Goal: Navigation & Orientation: Find specific page/section

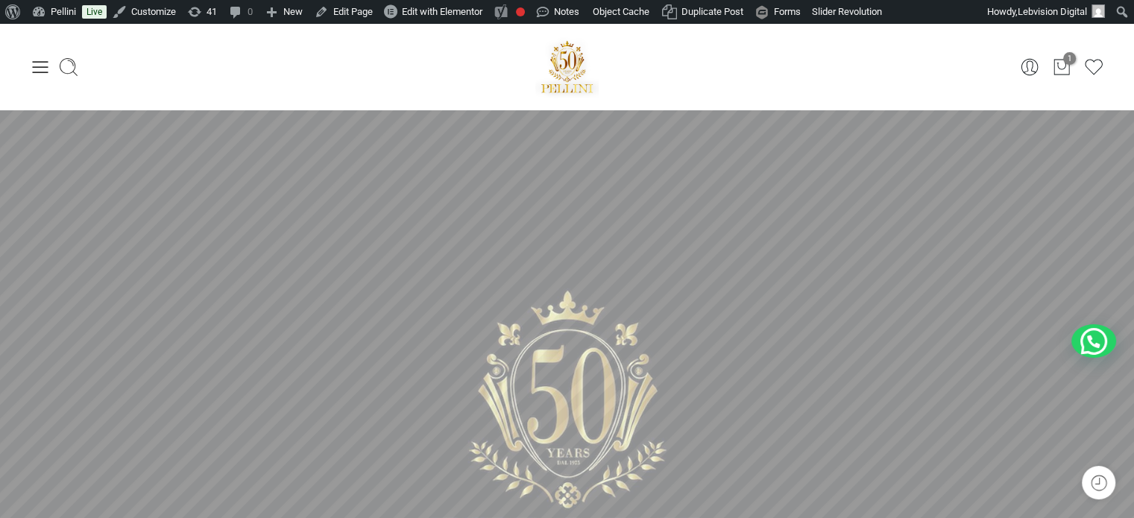
click at [40, 68] on icon at bounding box center [40, 67] width 21 height 21
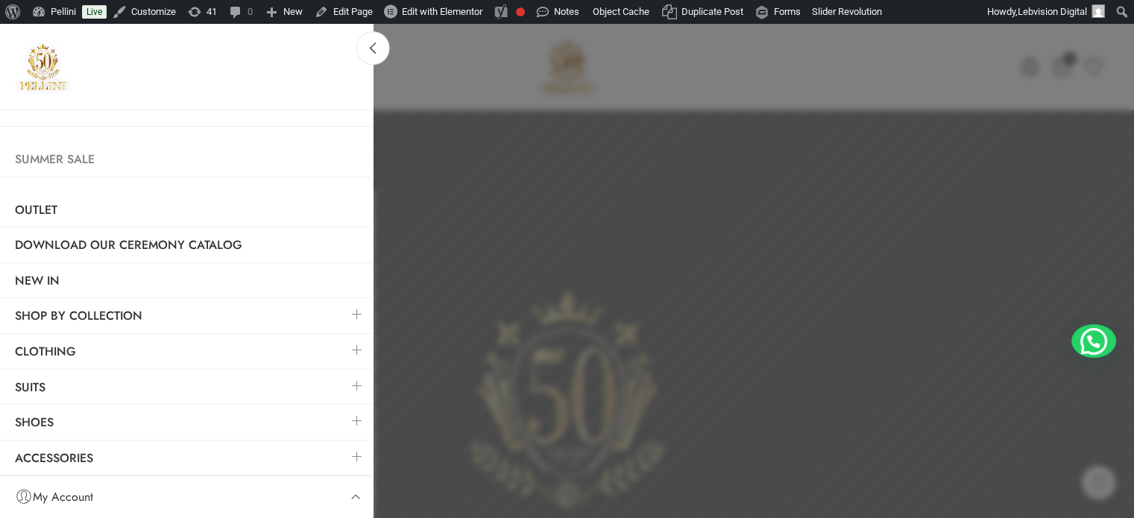
click at [61, 152] on link "Summer Sale" at bounding box center [186, 159] width 373 height 34
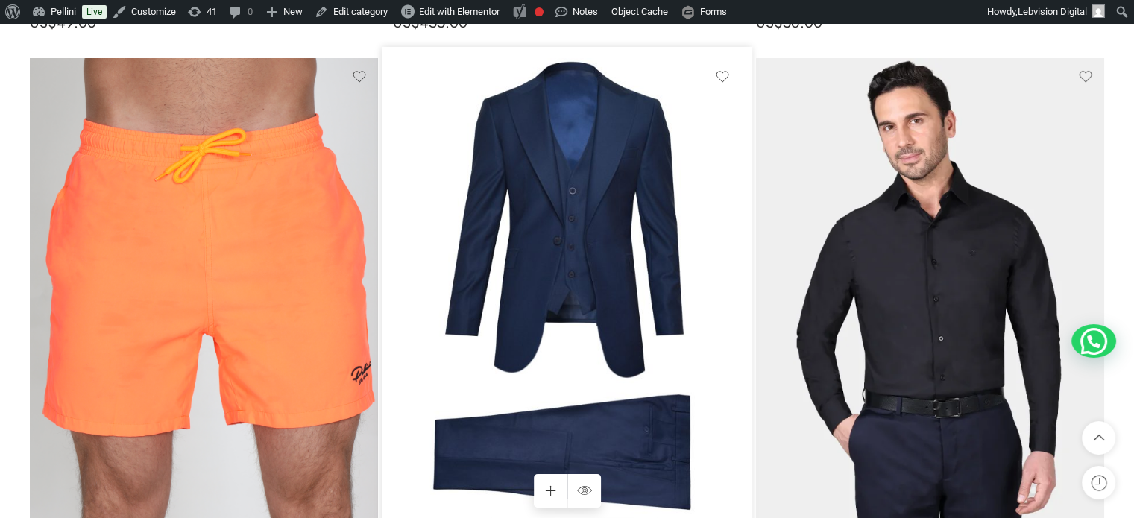
scroll to position [11113, 0]
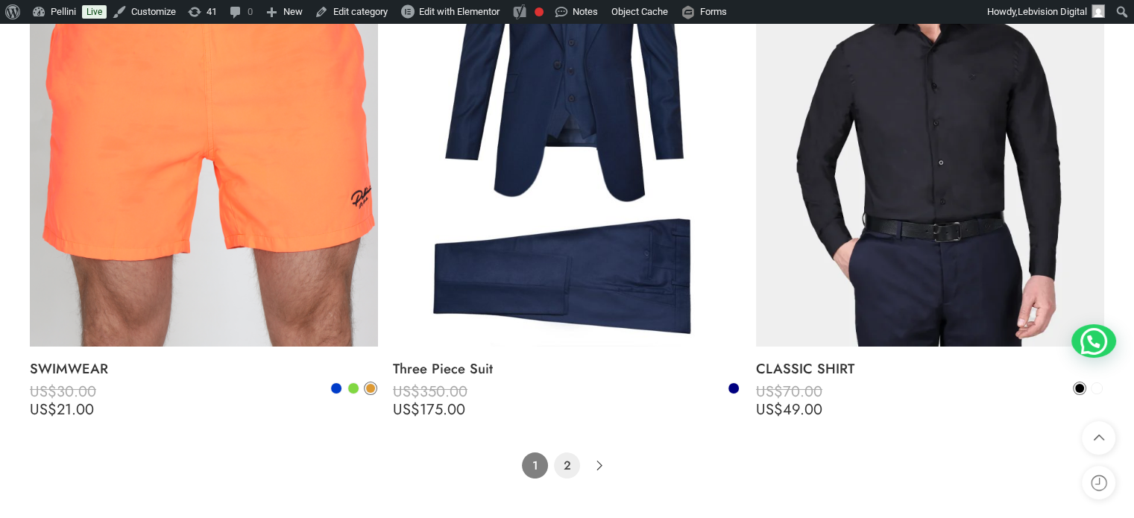
click at [566, 463] on link "2" at bounding box center [567, 466] width 26 height 26
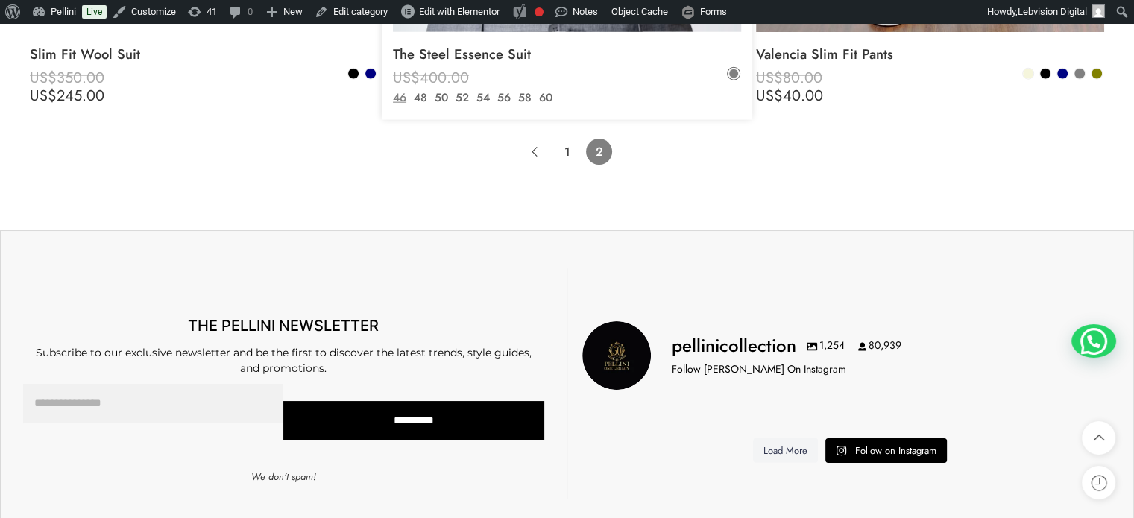
scroll to position [9174, 0]
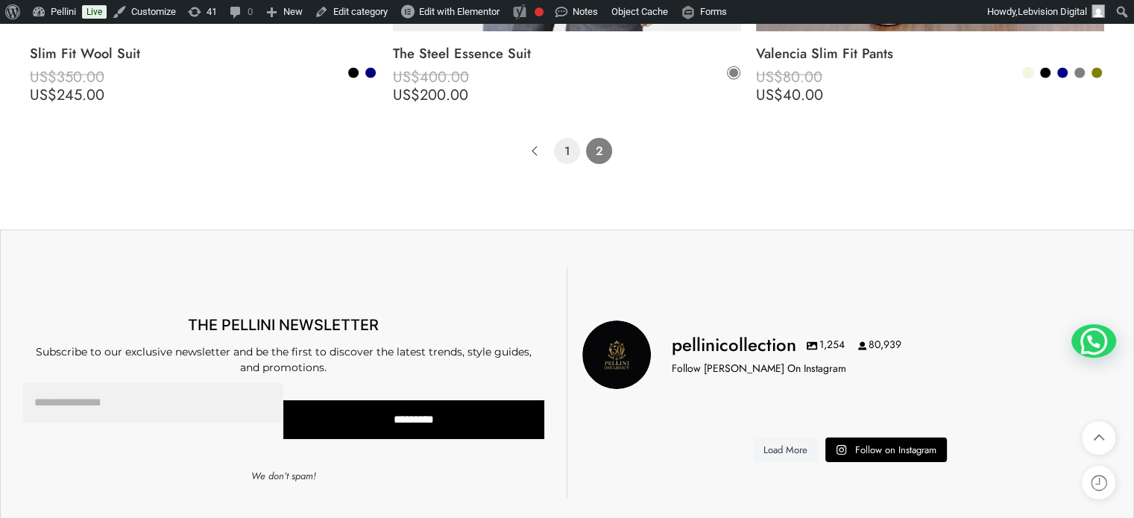
click at [568, 145] on link "1" at bounding box center [567, 151] width 26 height 26
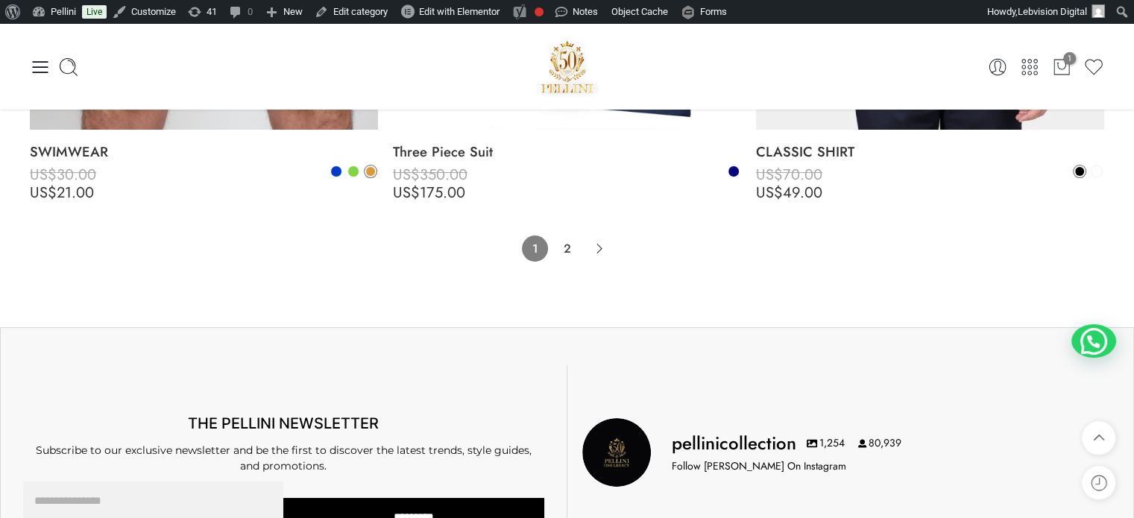
scroll to position [11304, 0]
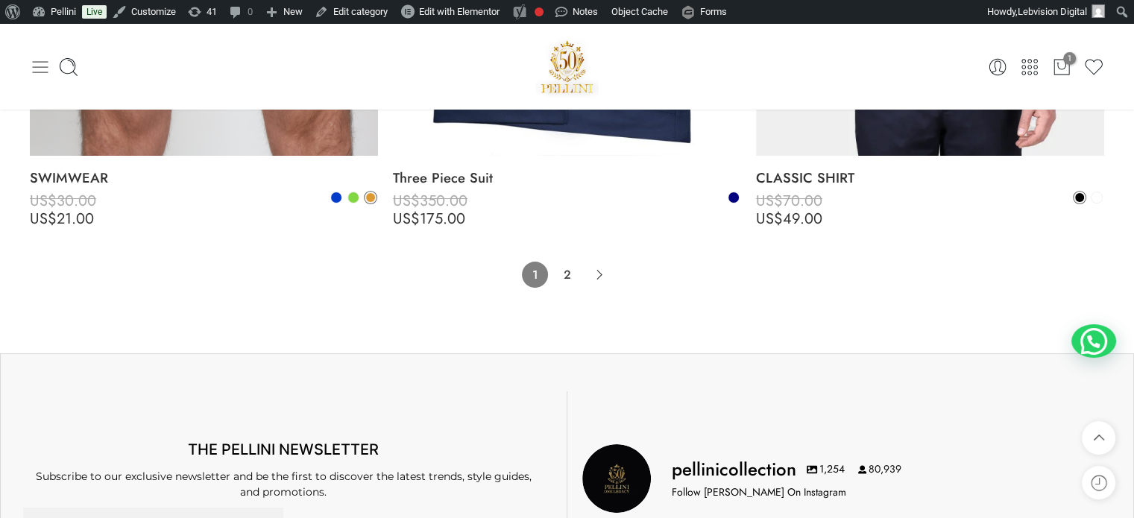
click at [37, 60] on icon at bounding box center [40, 67] width 21 height 21
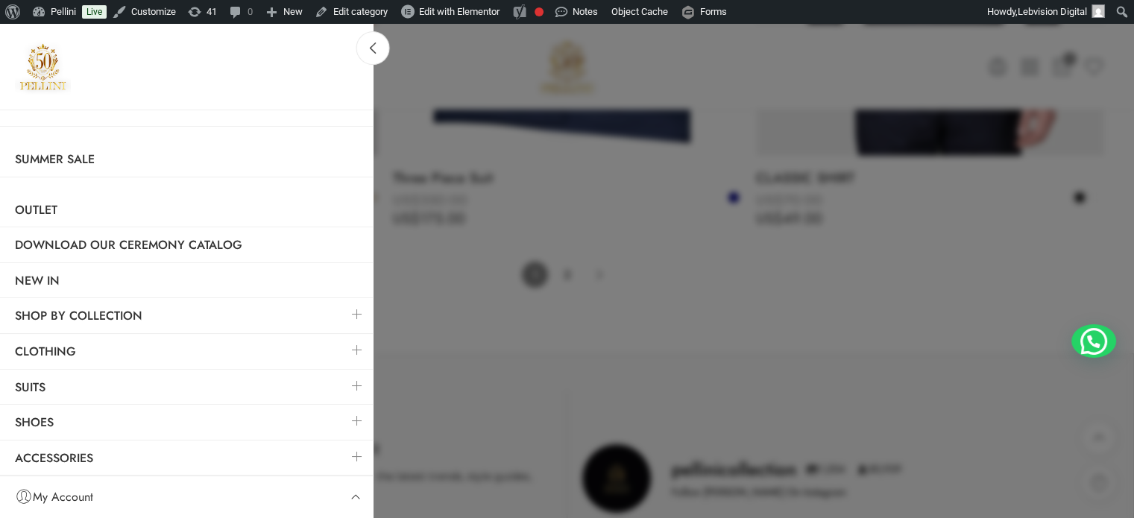
click at [353, 346] on link at bounding box center [357, 350] width 31 height 32
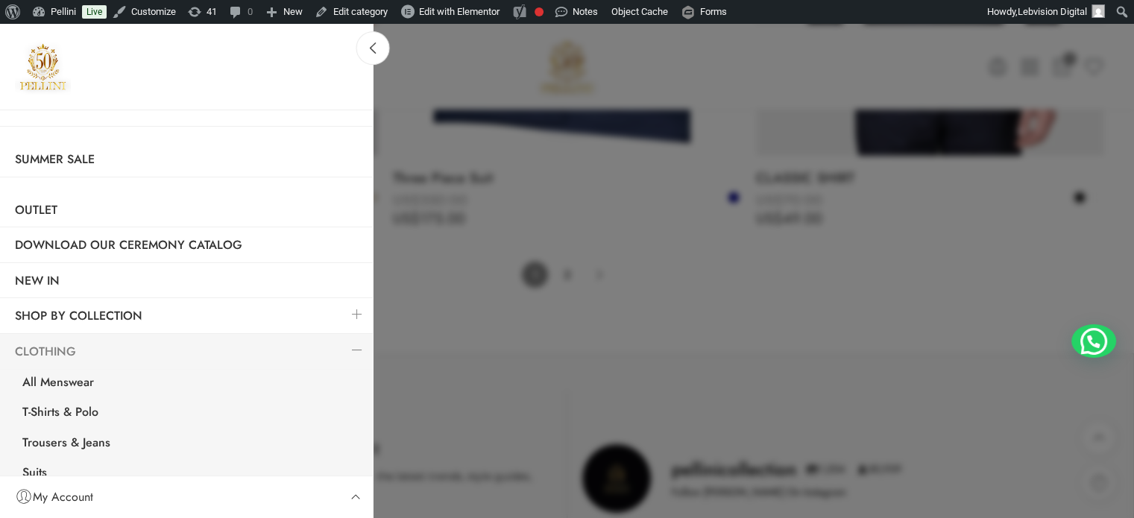
scroll to position [75, 0]
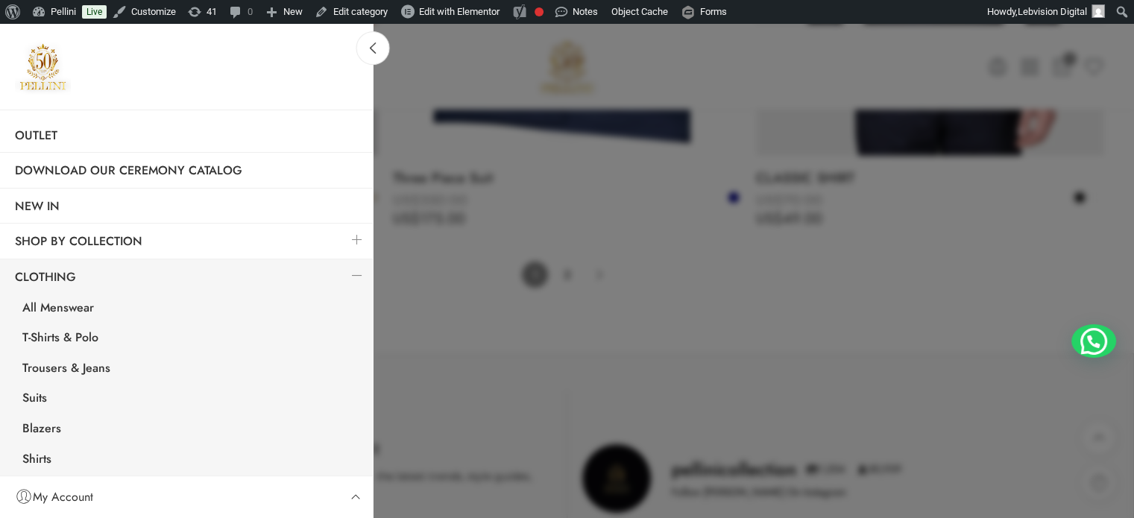
drag, startPoint x: 378, startPoint y: 47, endPoint x: 146, endPoint y: 31, distance: 232.5
click at [378, 47] on icon at bounding box center [373, 48] width 11 height 11
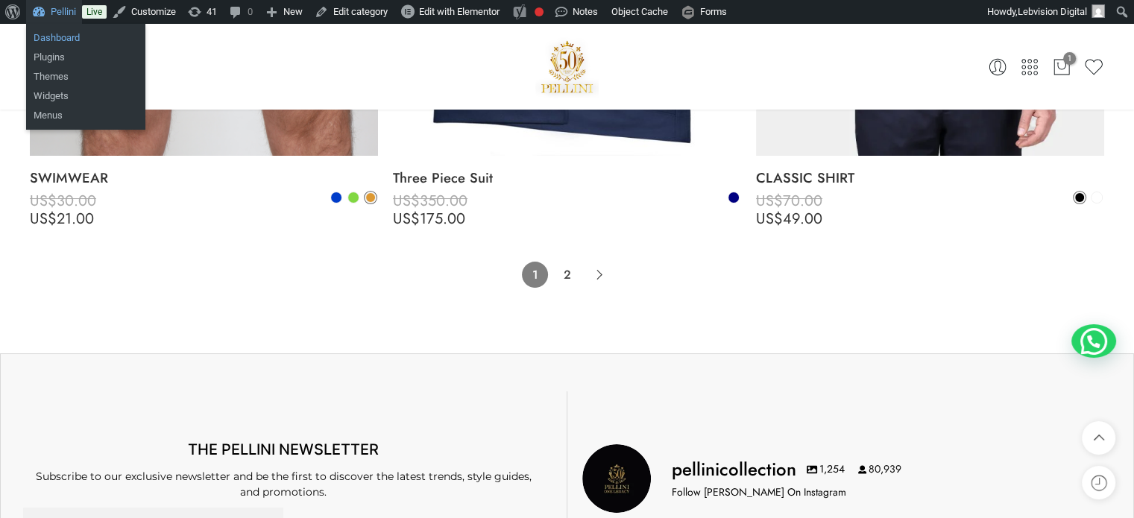
click at [51, 38] on link "Dashboard" at bounding box center [85, 37] width 119 height 19
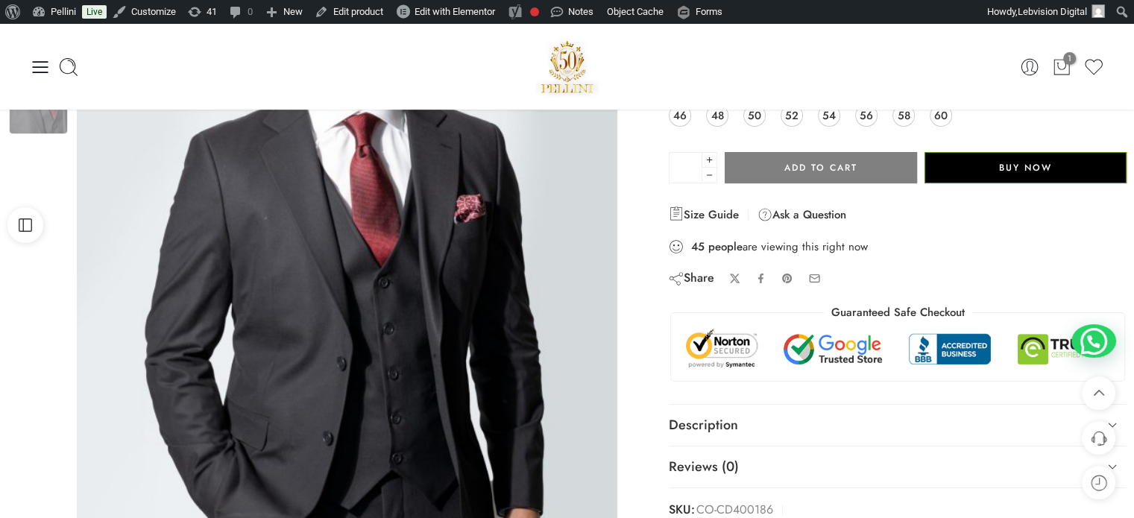
scroll to position [224, 0]
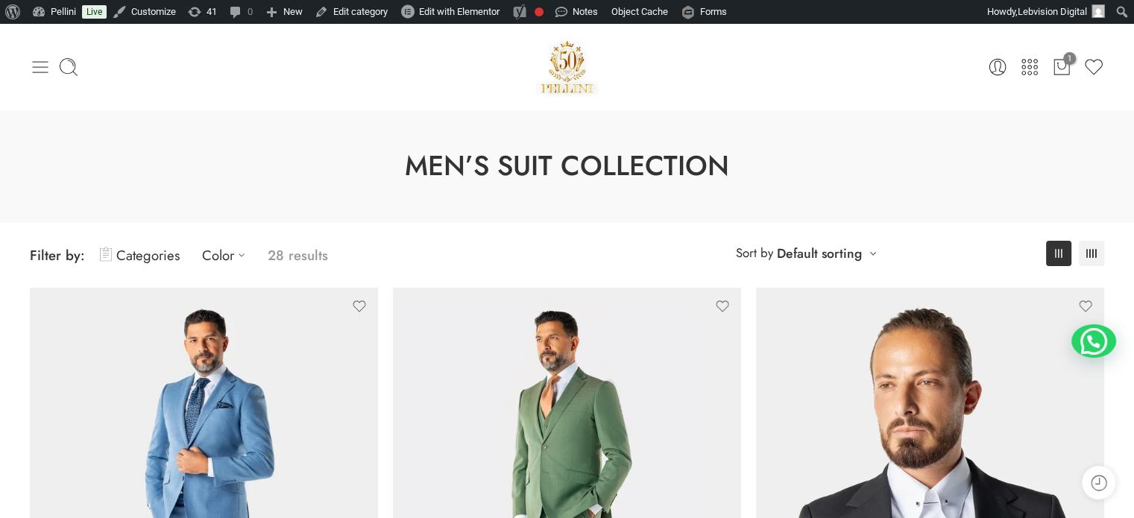
click at [40, 71] on icon at bounding box center [40, 67] width 21 height 21
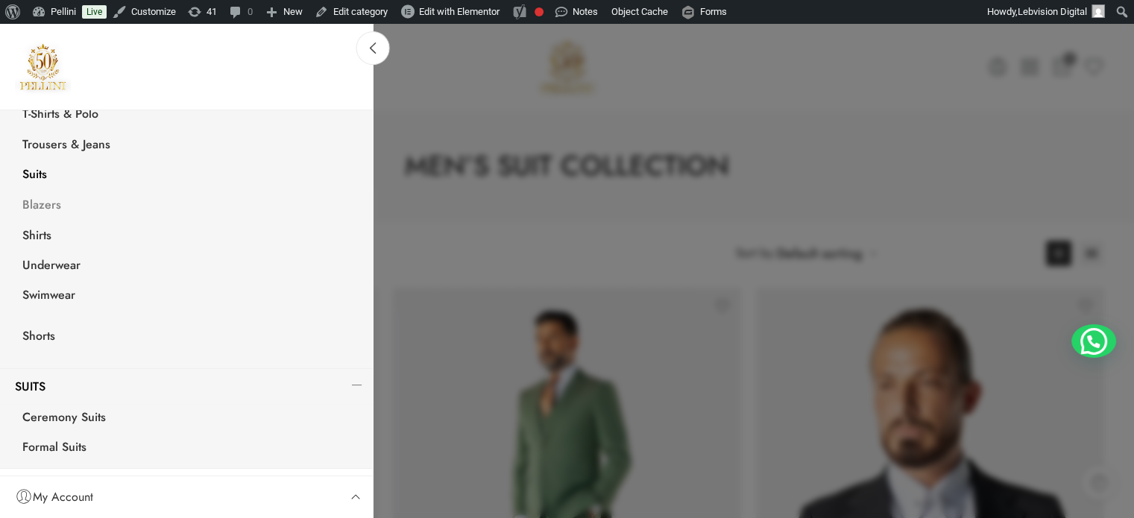
scroll to position [359, 0]
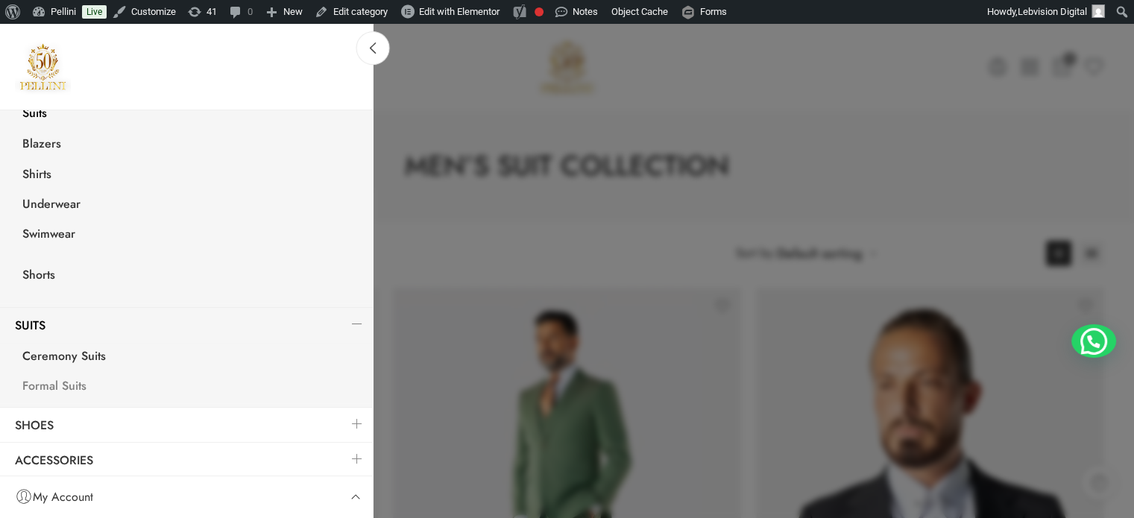
click at [63, 385] on link "Formal Suits" at bounding box center [189, 388] width 365 height 31
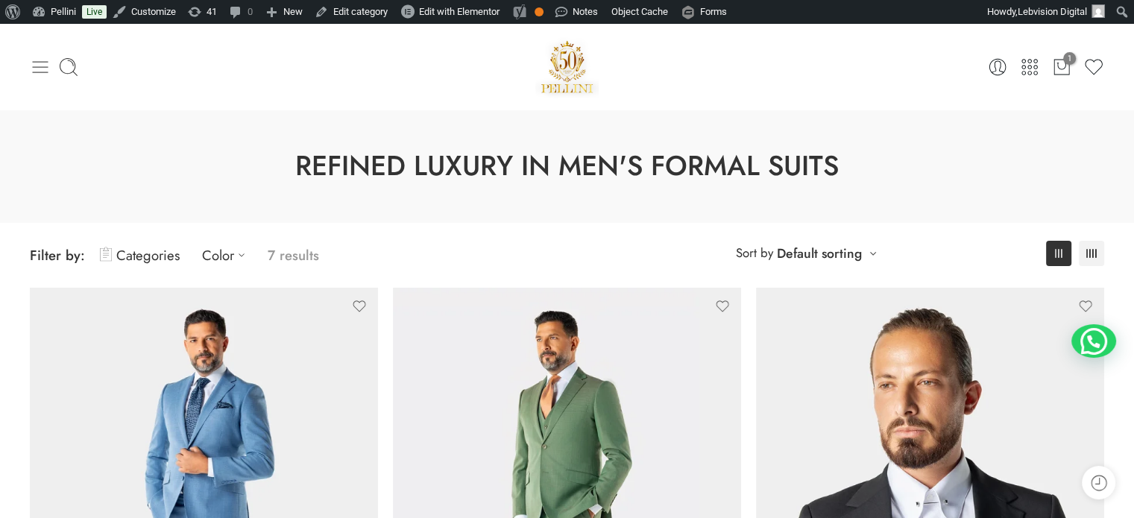
click at [37, 67] on icon at bounding box center [41, 67] width 16 height 12
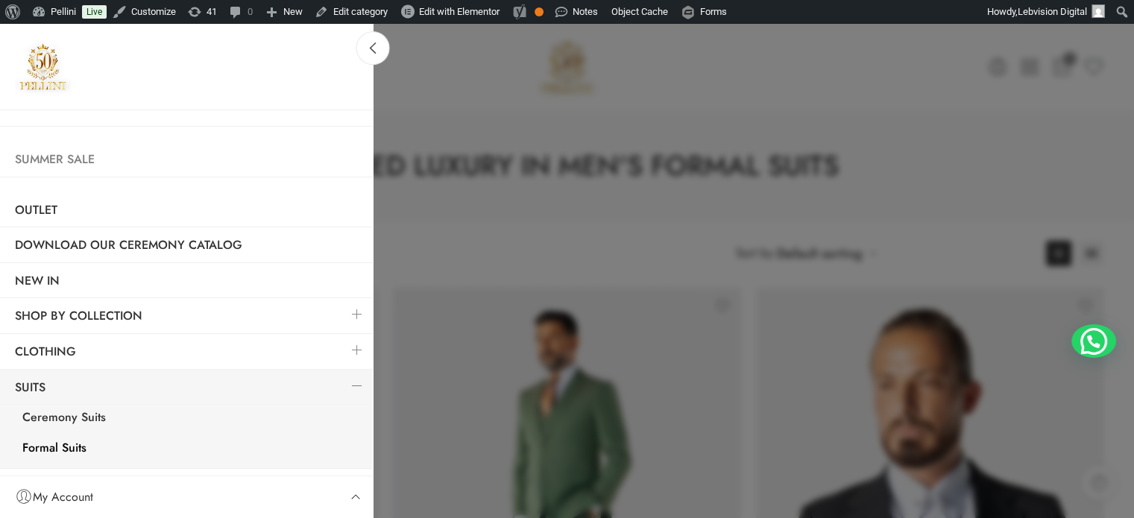
click at [51, 154] on link "Summer Sale" at bounding box center [186, 159] width 373 height 34
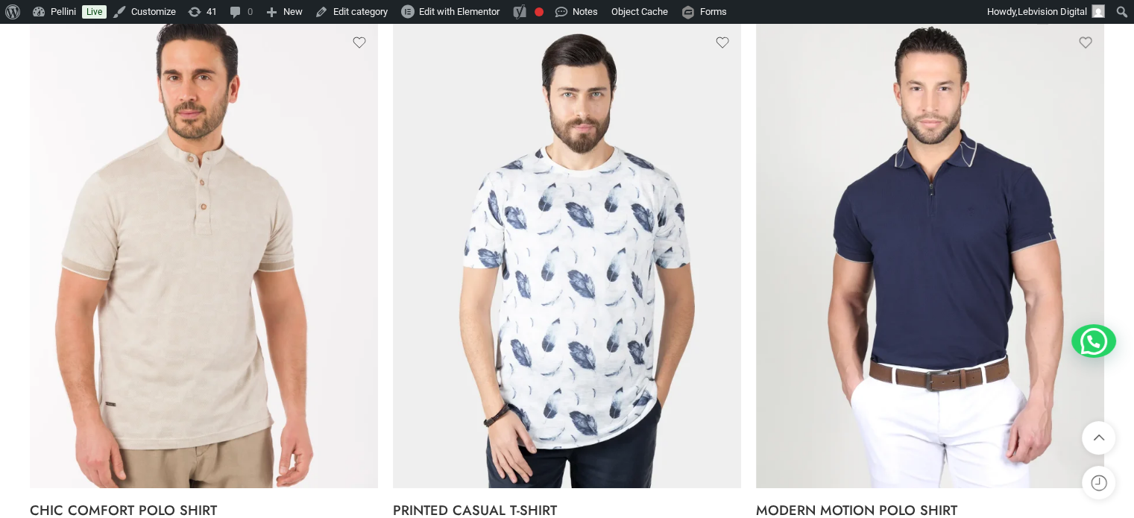
scroll to position [7757, 0]
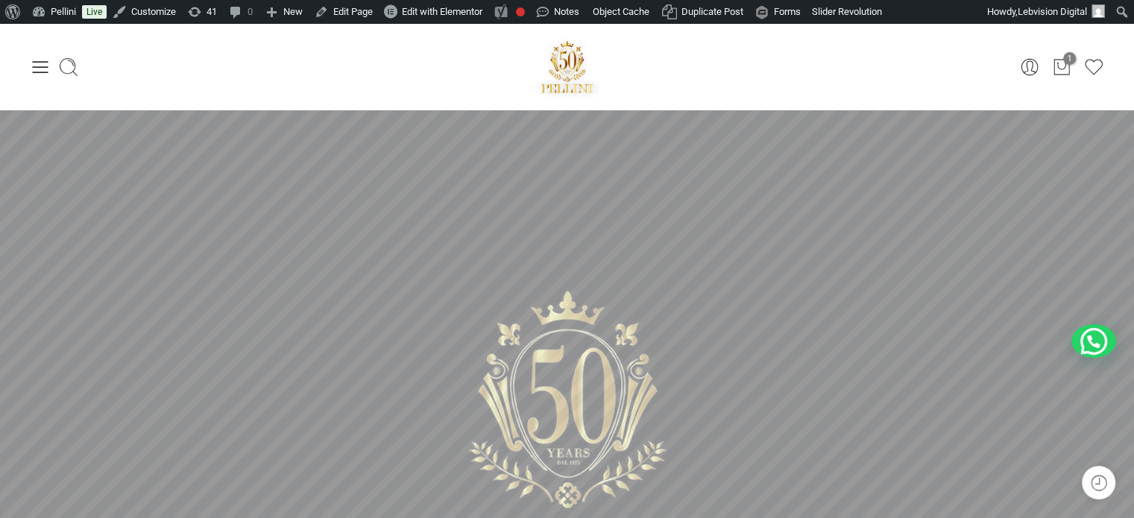
click at [34, 65] on icon at bounding box center [40, 67] width 21 height 21
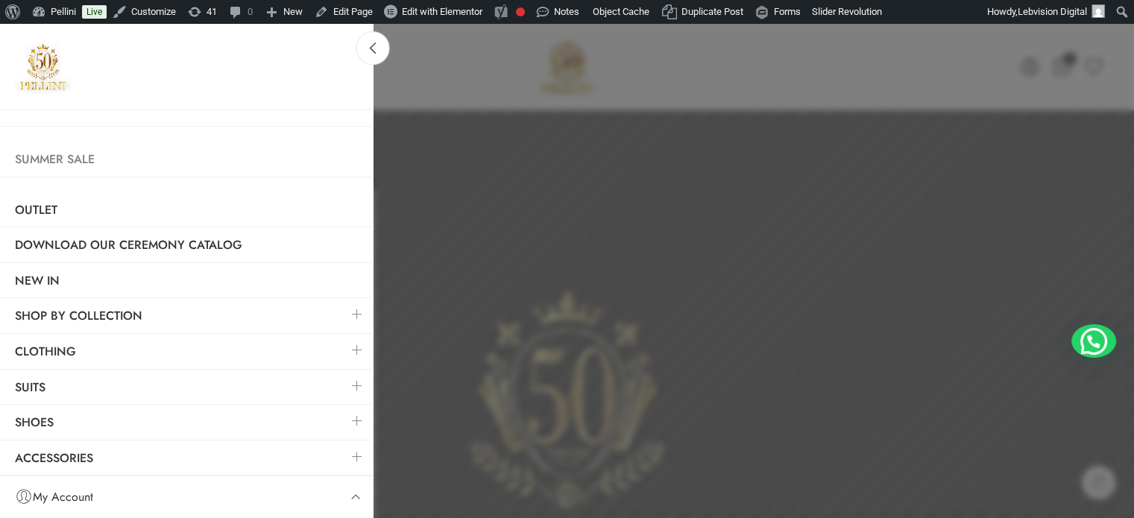
click at [55, 153] on link "Summer Sale" at bounding box center [186, 159] width 373 height 34
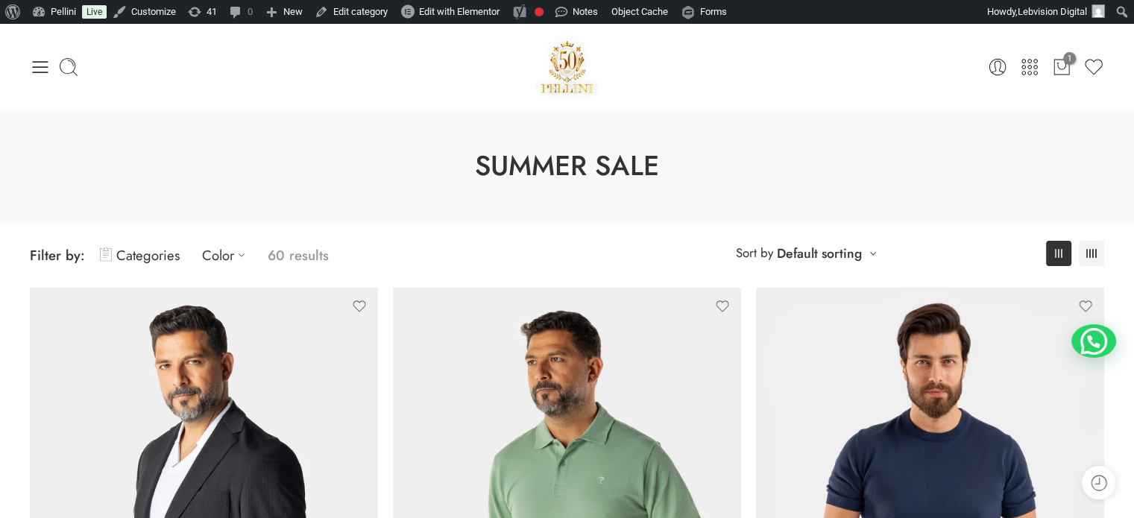
click at [568, 66] on img at bounding box center [568, 66] width 64 height 63
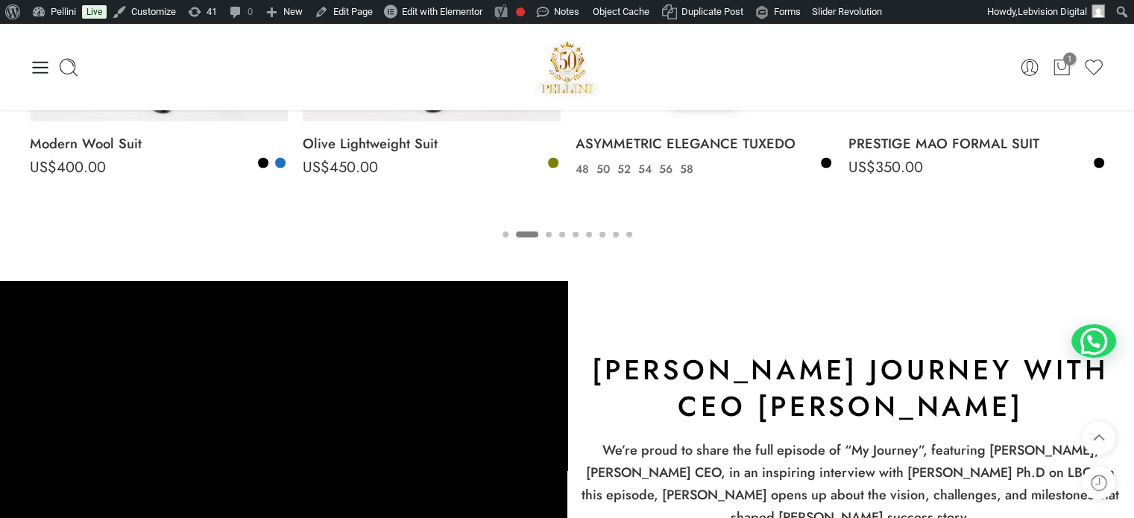
scroll to position [2610, 0]
